Goal: Transaction & Acquisition: Purchase product/service

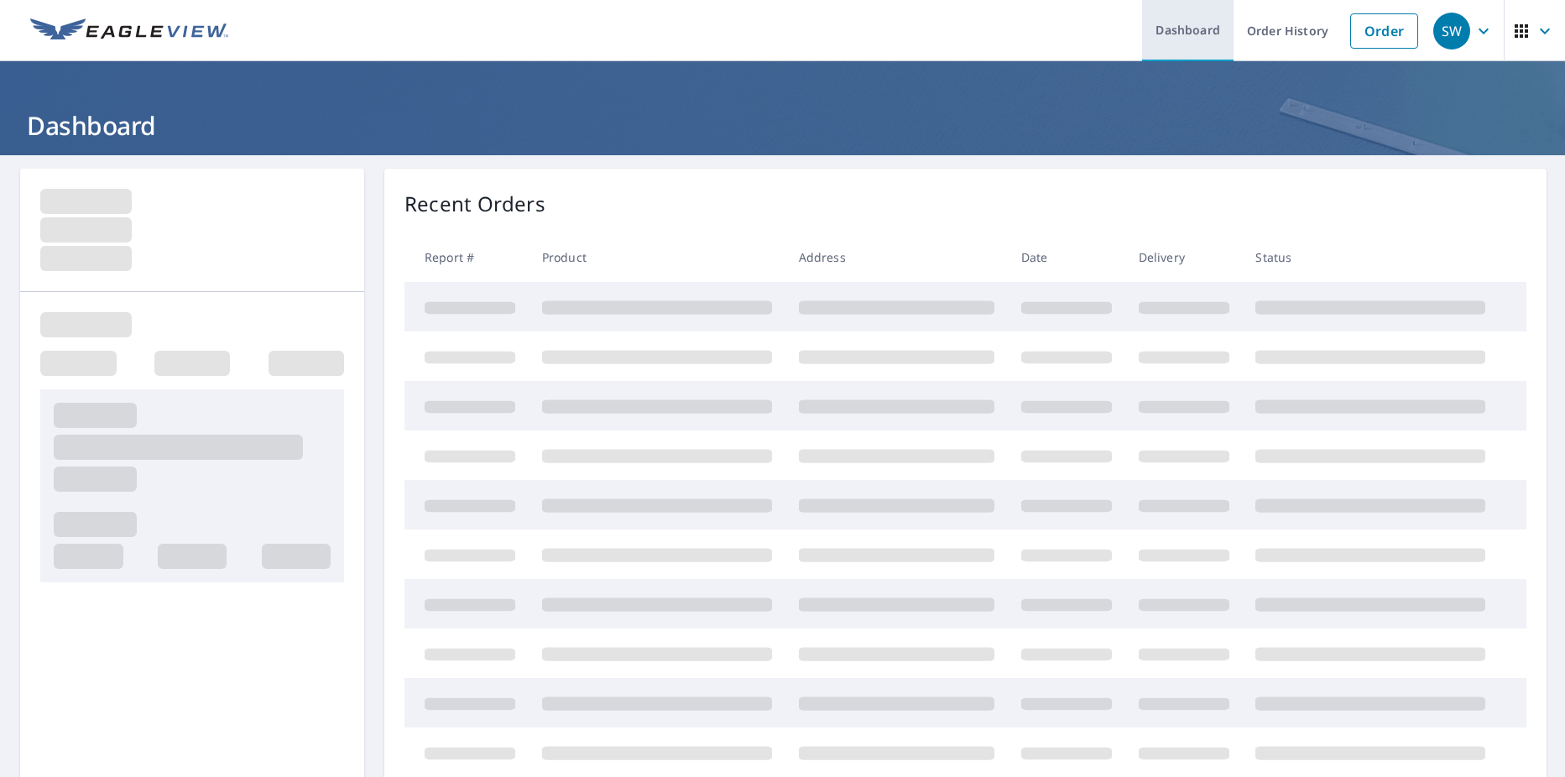
click at [1198, 31] on link "Dashboard" at bounding box center [1187, 30] width 91 height 61
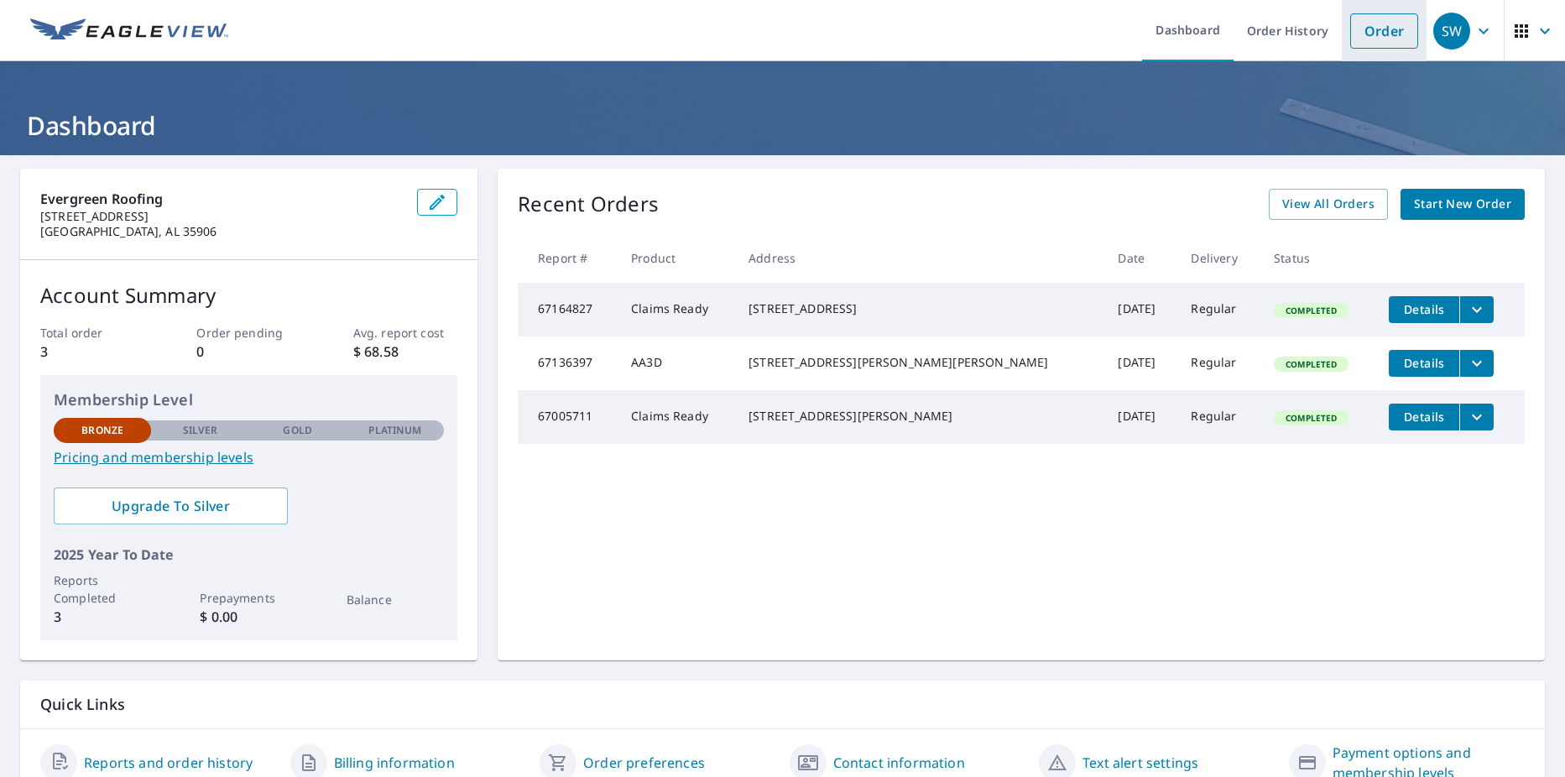
click at [1371, 26] on link "Order" at bounding box center [1384, 30] width 68 height 35
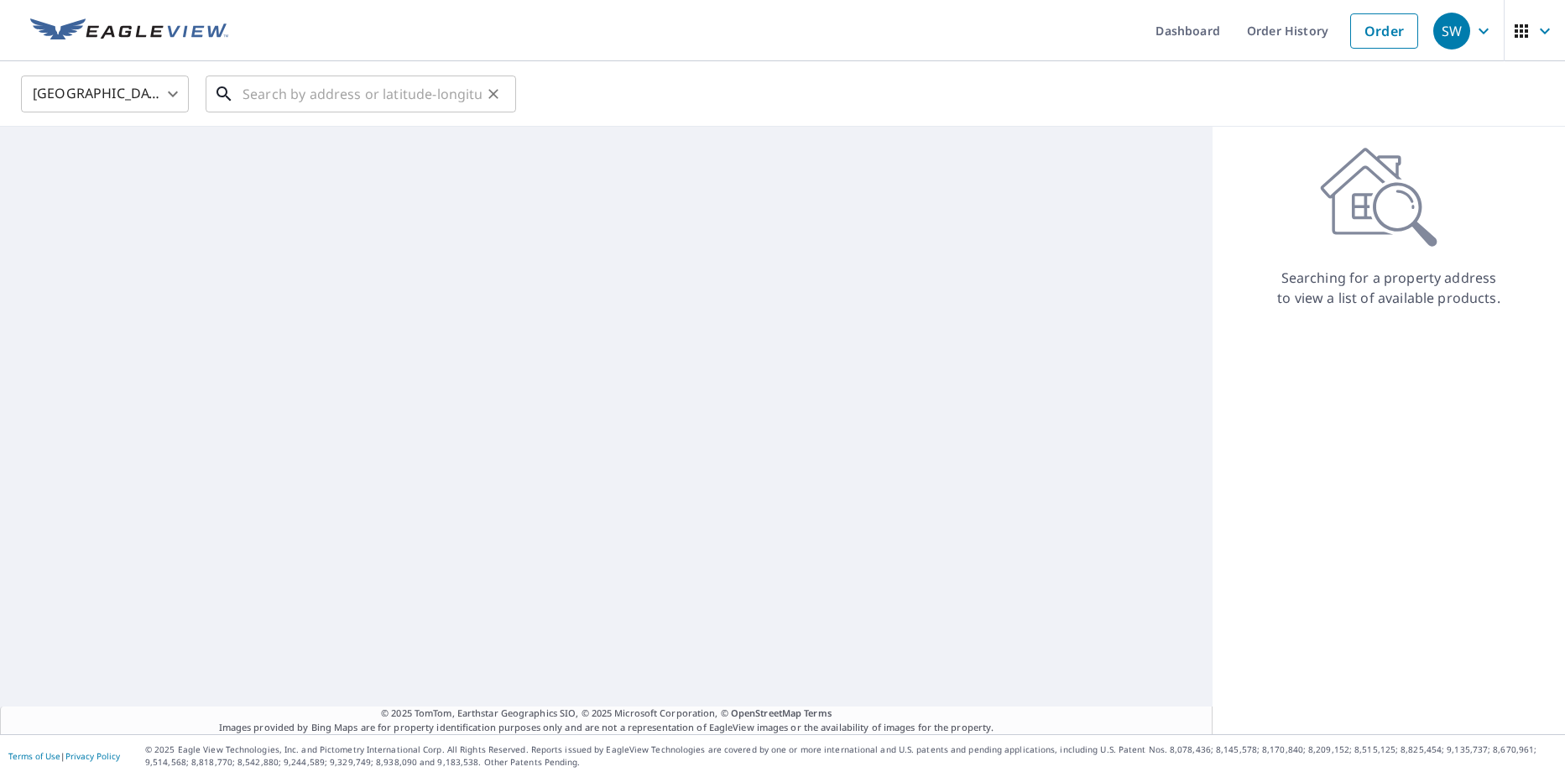
click at [334, 107] on input "text" at bounding box center [361, 93] width 239 height 47
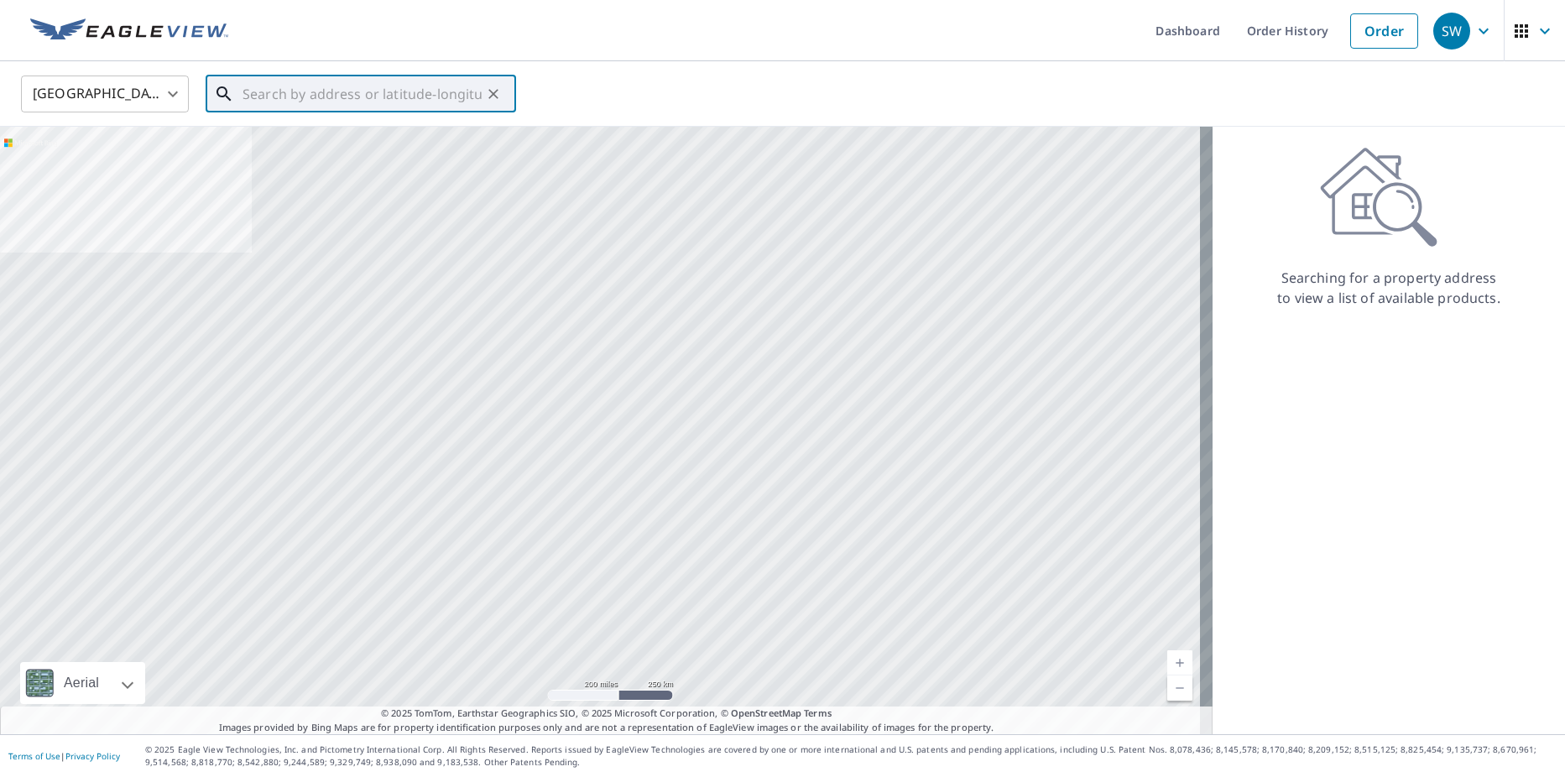
click at [440, 94] on input "text" at bounding box center [361, 93] width 239 height 47
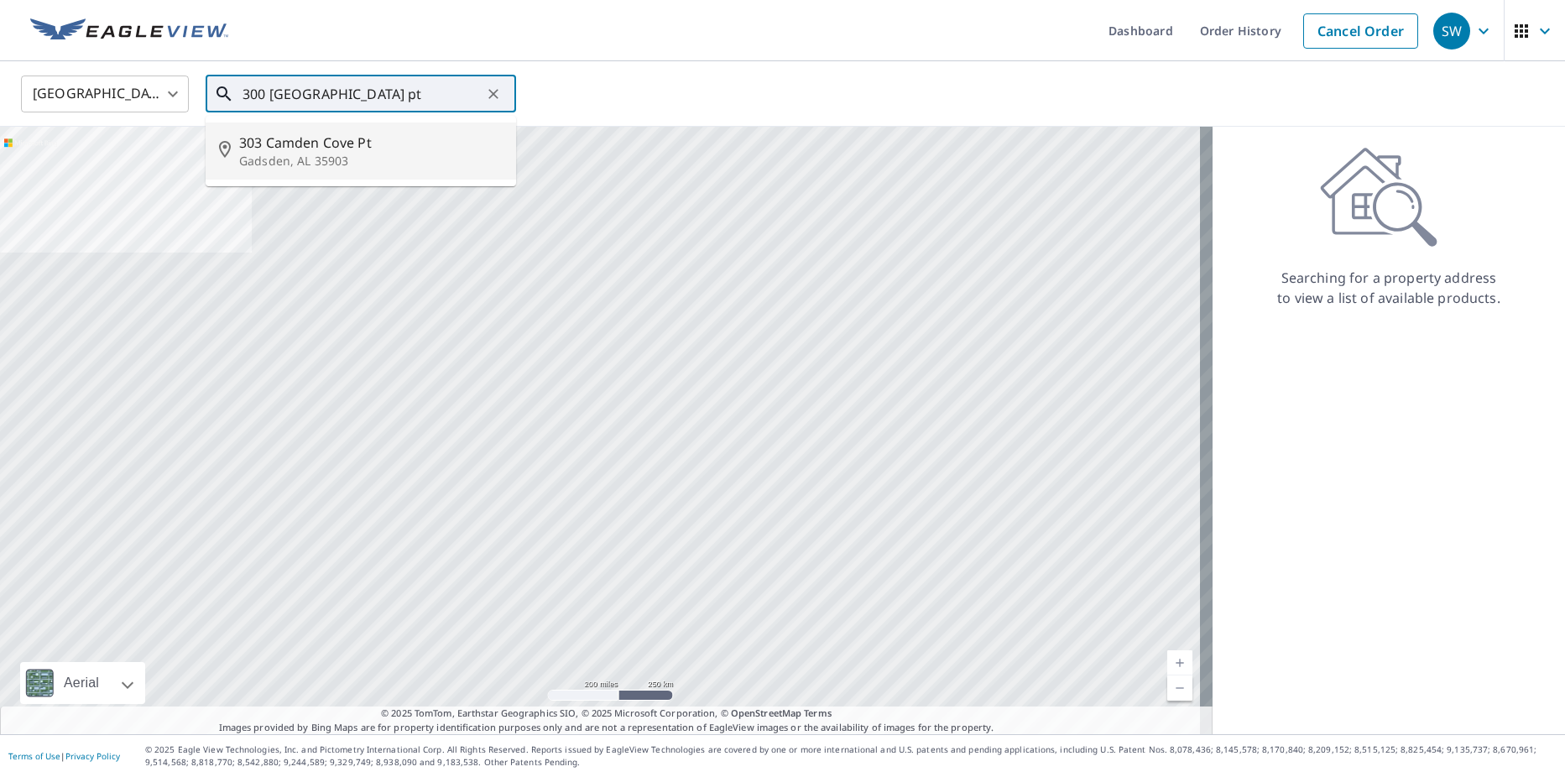
click at [456, 147] on span "303 Camden Cove Pt" at bounding box center [370, 143] width 263 height 20
type input "[STREET_ADDRESS]"
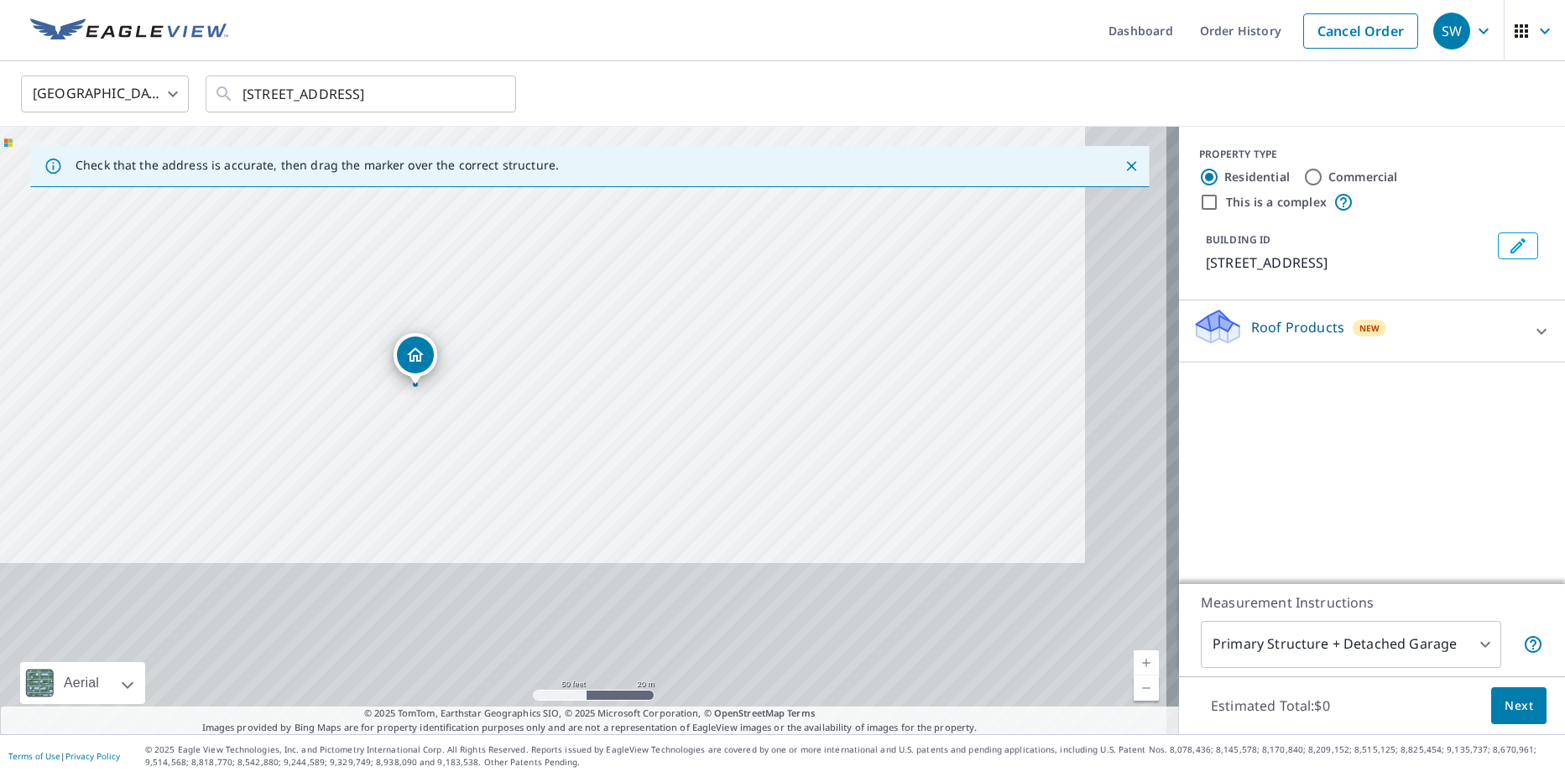
drag, startPoint x: 603, startPoint y: 454, endPoint x: 498, endPoint y: 200, distance: 274.2
click at [502, 199] on div "[STREET_ADDRESS]" at bounding box center [589, 430] width 1179 height 607
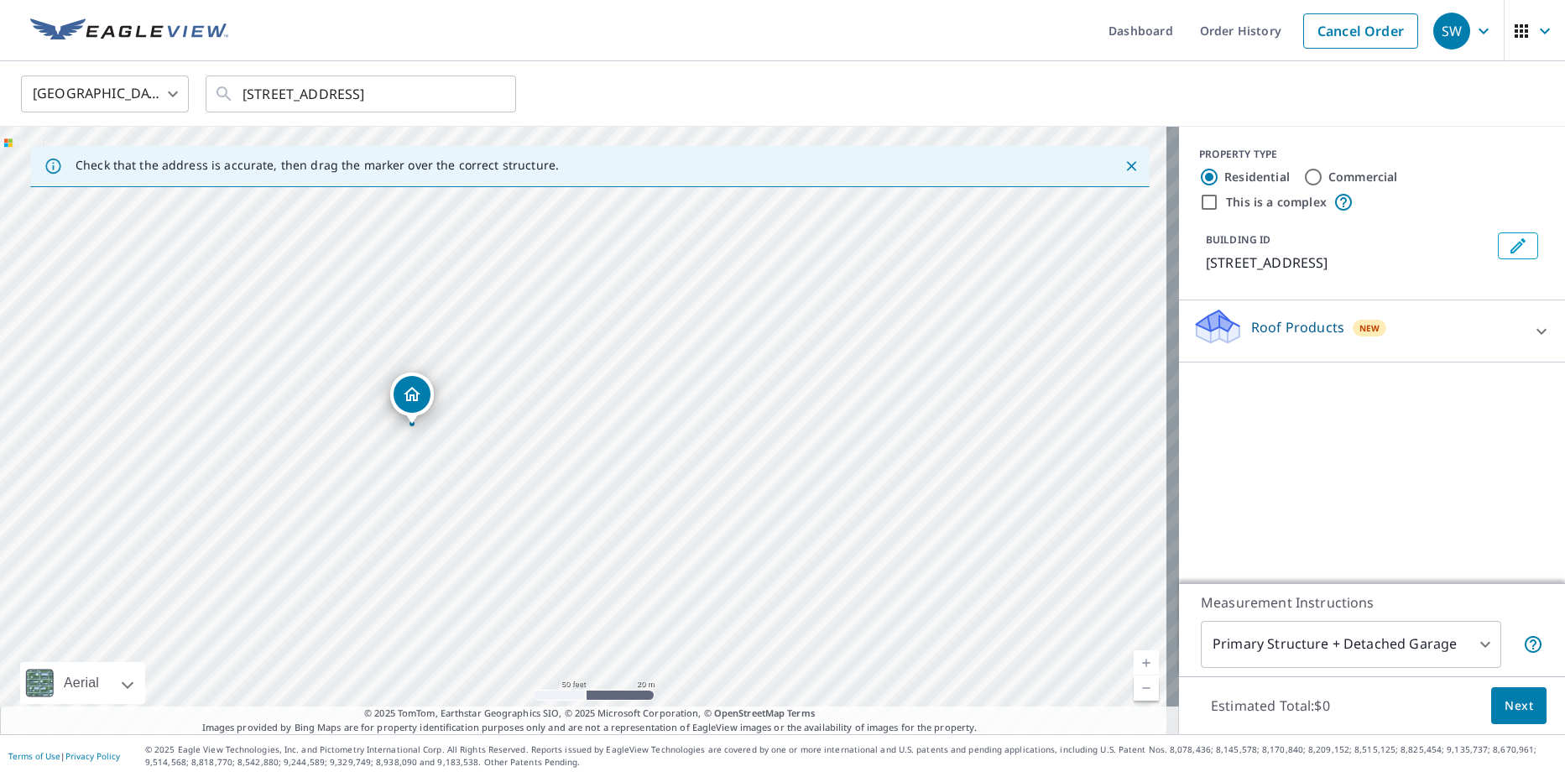
drag, startPoint x: 361, startPoint y: 313, endPoint x: 377, endPoint y: 436, distance: 124.3
click at [377, 436] on div "[STREET_ADDRESS]" at bounding box center [589, 430] width 1179 height 607
drag, startPoint x: 560, startPoint y: 310, endPoint x: 674, endPoint y: 462, distance: 190.4
click at [674, 462] on div "[STREET_ADDRESS]" at bounding box center [589, 430] width 1179 height 607
drag, startPoint x: 675, startPoint y: 465, endPoint x: 592, endPoint y: 368, distance: 127.3
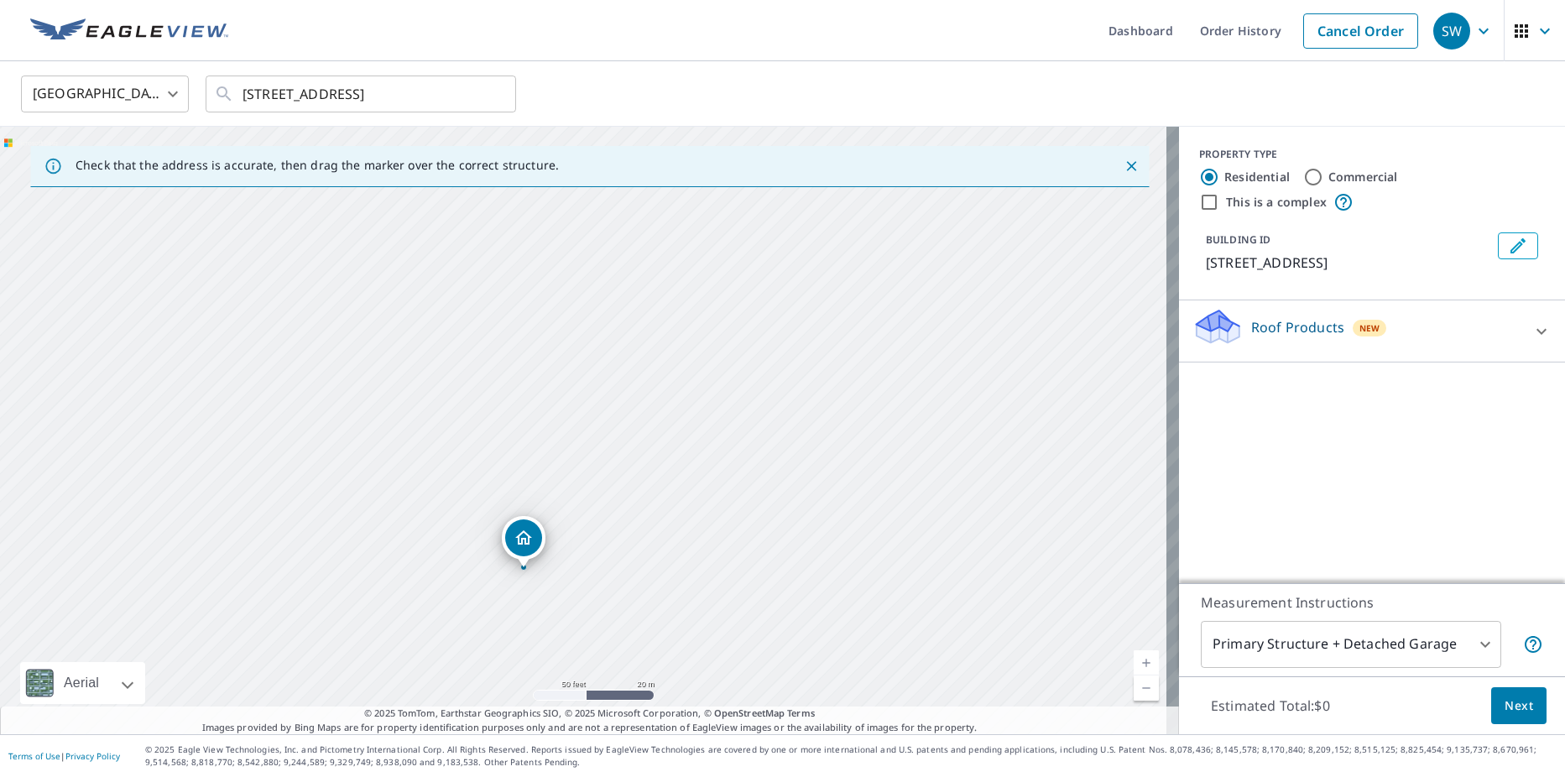
click at [592, 368] on div "[STREET_ADDRESS]" at bounding box center [589, 430] width 1179 height 607
